Goal: Task Accomplishment & Management: Complete application form

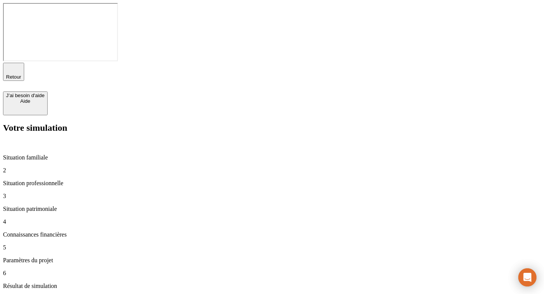
type input "80 000"
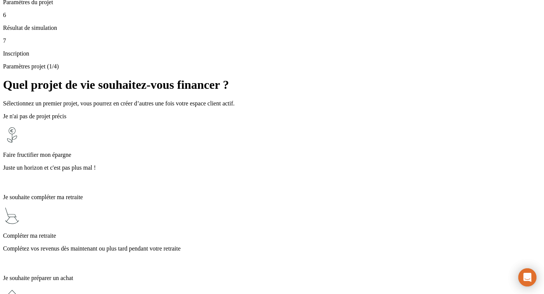
scroll to position [274, 0]
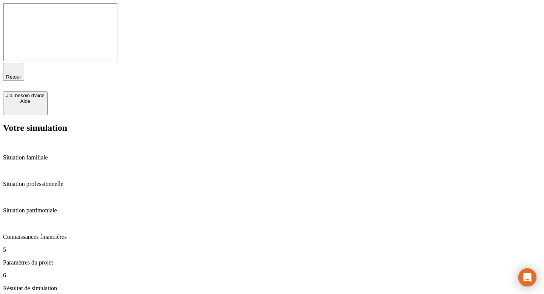
type input "34"
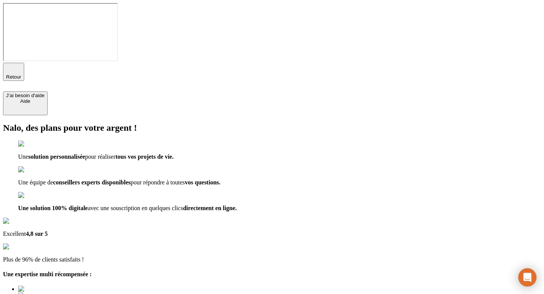
type input "estel."
click at [16, 64] on icon "button" at bounding box center [13, 68] width 9 height 9
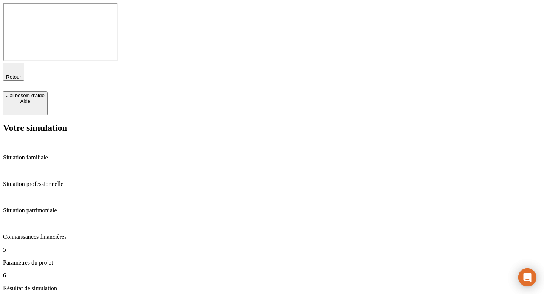
click at [18, 64] on icon "button" at bounding box center [13, 68] width 9 height 9
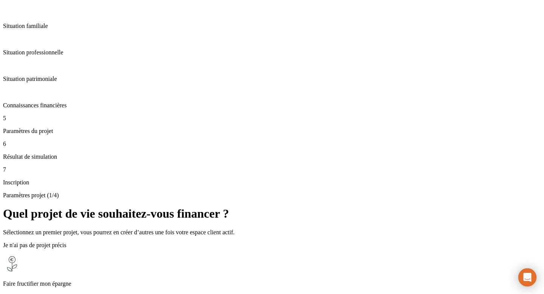
scroll to position [148, 0]
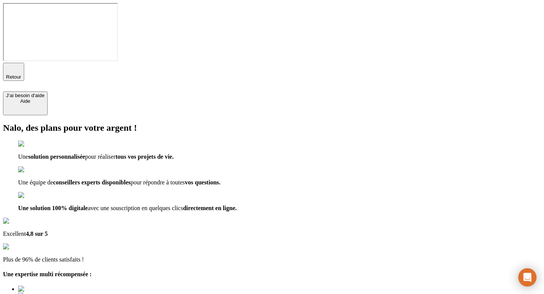
type input "[EMAIL_ADDRESS][DOMAIN_NAME]"
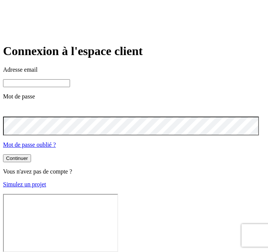
click at [47, 84] on input at bounding box center [36, 83] width 67 height 8
paste input "james.bond+3005@nalo.fr"
type input "james.bond+3005@nalo.fr"
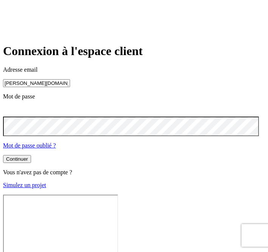
click at [3, 155] on button "Continuer" at bounding box center [17, 159] width 28 height 8
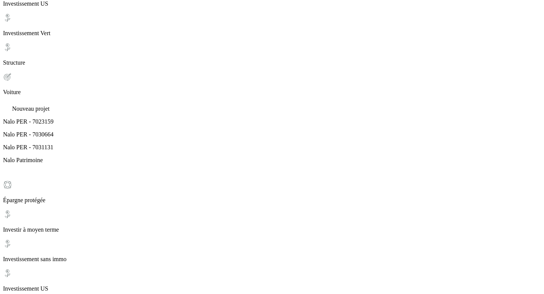
scroll to position [309, 0]
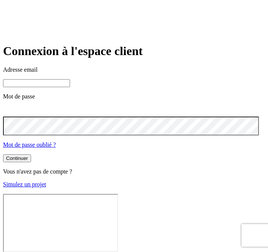
click at [54, 79] on input at bounding box center [36, 83] width 67 height 8
paste input "james.bond+19@nalo.fr"
type input "james.bond+19@nalo.fr"
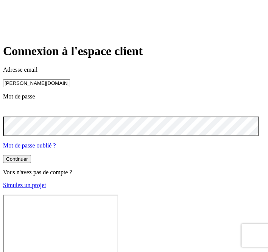
click at [3, 155] on button "Continuer" at bounding box center [17, 159] width 28 height 8
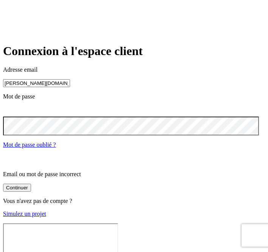
click at [12, 115] on icon at bounding box center [7, 110] width 9 height 9
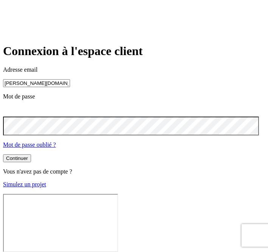
click at [31, 162] on button "Continuer" at bounding box center [17, 159] width 28 height 8
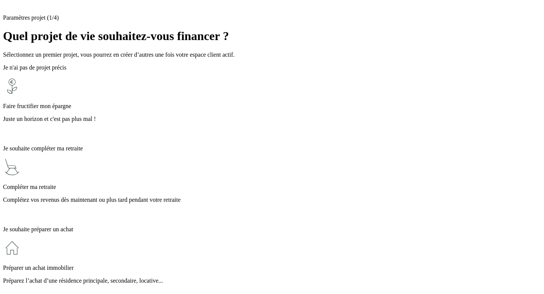
scroll to position [43, 0]
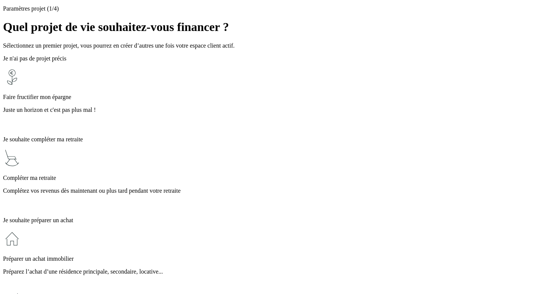
click at [262, 268] on p "Préparez l’achat d’une résidence principale, secondaire, locative..." at bounding box center [272, 271] width 538 height 7
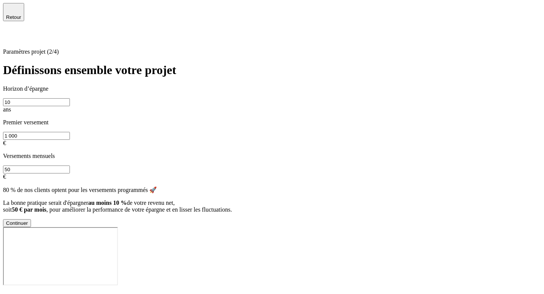
click at [28, 226] on div "Continuer" at bounding box center [17, 223] width 22 height 6
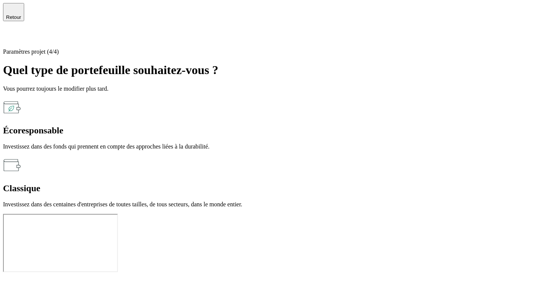
click at [318, 156] on div "Classique Investissez dans des centaines d'entreprises de toutes tailles, de to…" at bounding box center [272, 182] width 538 height 52
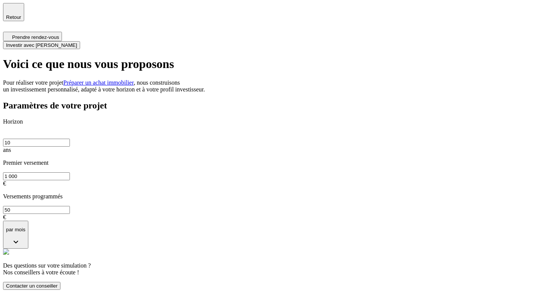
click at [77, 42] on span "Investir avec [PERSON_NAME]" at bounding box center [41, 45] width 71 height 6
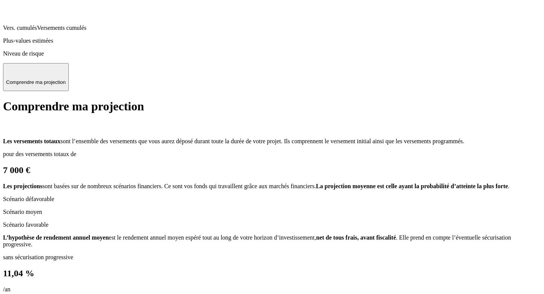
scroll to position [956, 0]
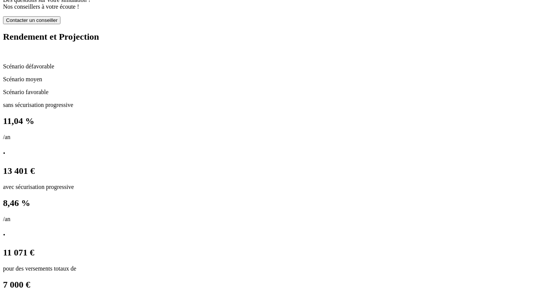
scroll to position [0, 0]
